Goal: Information Seeking & Learning: Learn about a topic

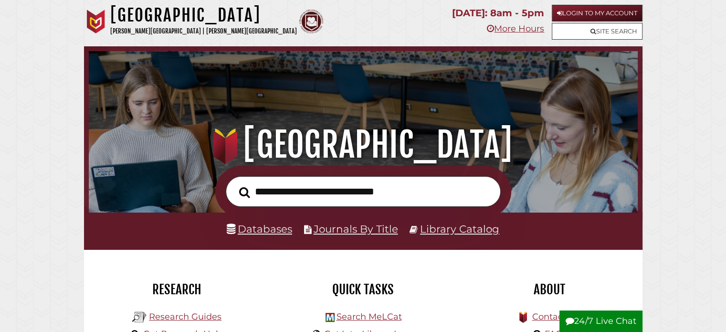
scroll to position [86, 0]
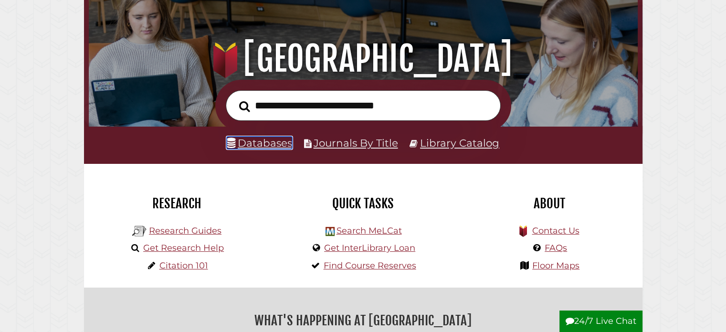
click at [259, 145] on link "Databases" at bounding box center [259, 143] width 65 height 12
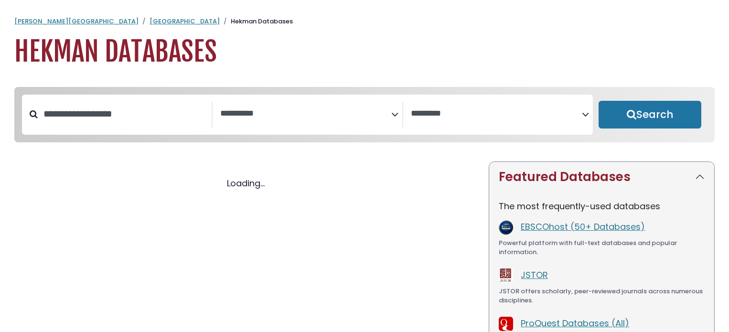
select select "Database Subject Filter"
select select "Database Vendors Filter"
select select "Database Subject Filter"
select select "Database Vendors Filter"
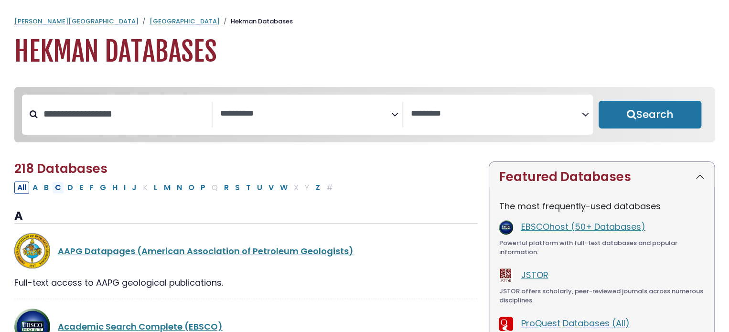
click at [58, 190] on button "C" at bounding box center [58, 187] width 12 height 12
select select "Database Subject Filter"
select select "Database Vendors Filter"
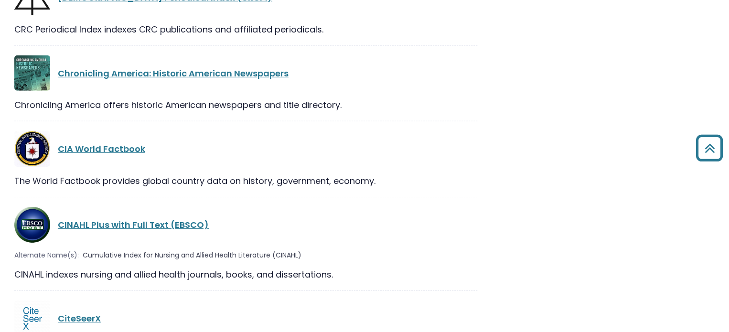
scroll to position [1507, 0]
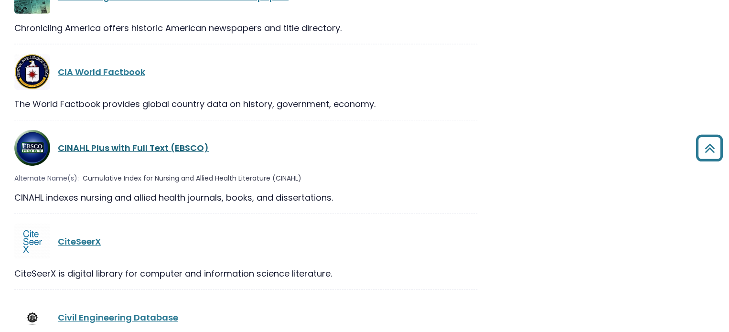
click at [148, 142] on link "CINAHL Plus with Full Text (EBSCO)" at bounding box center [133, 148] width 151 height 12
